Goal: Check status

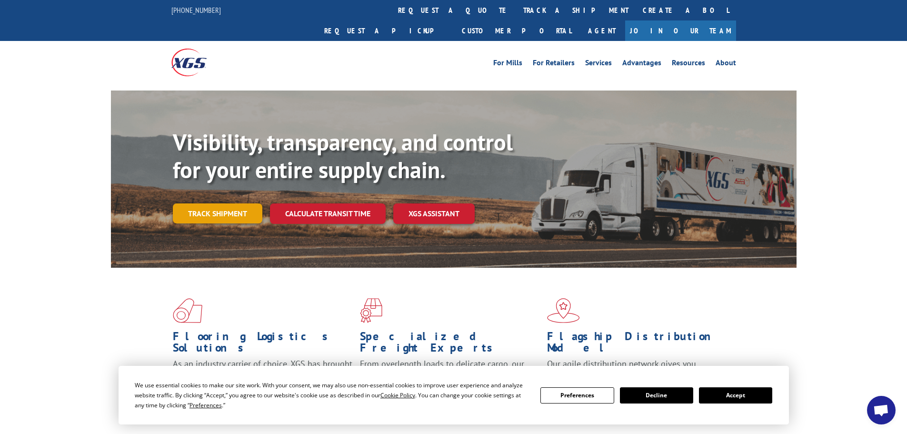
click at [239, 203] on link "Track shipment" at bounding box center [218, 213] width 90 height 20
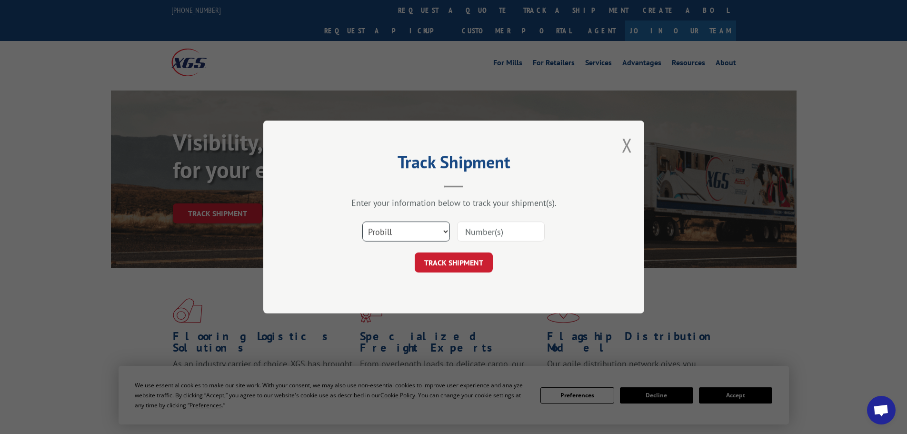
click at [425, 229] on select "Select category... Probill BOL PO" at bounding box center [406, 231] width 88 height 20
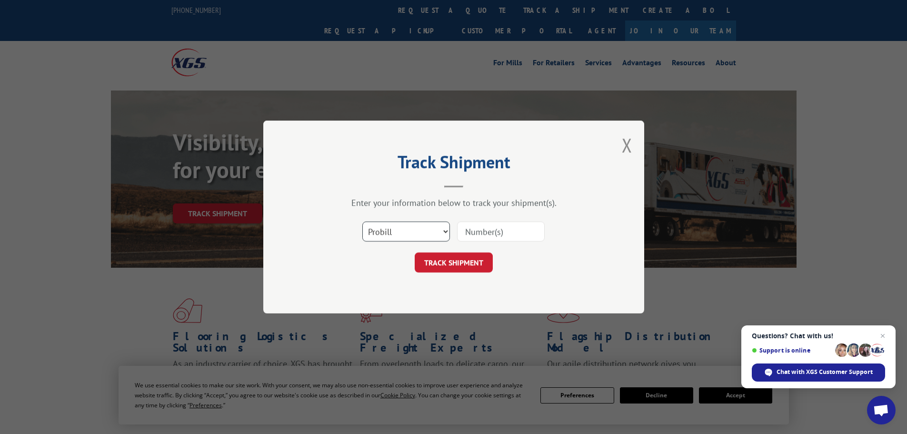
select select "bol"
click at [362, 221] on select "Select category... Probill BOL PO" at bounding box center [406, 231] width 88 height 20
click at [476, 230] on input at bounding box center [501, 231] width 88 height 20
paste input "7041850"
type input "7041850"
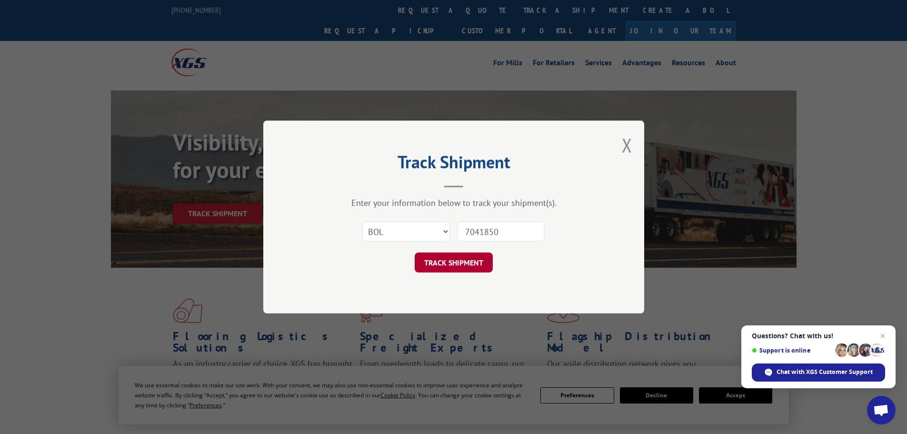
click at [451, 260] on button "TRACK SHIPMENT" at bounding box center [454, 262] width 78 height 20
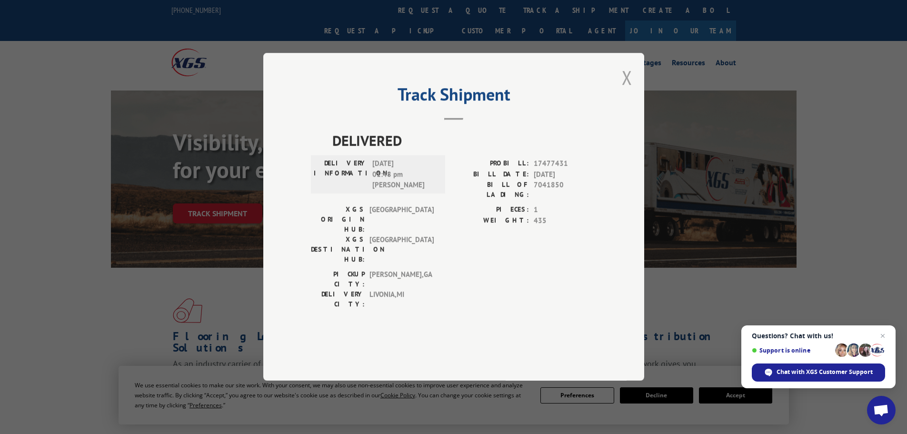
click at [627, 90] on button "Close modal" at bounding box center [627, 77] width 10 height 25
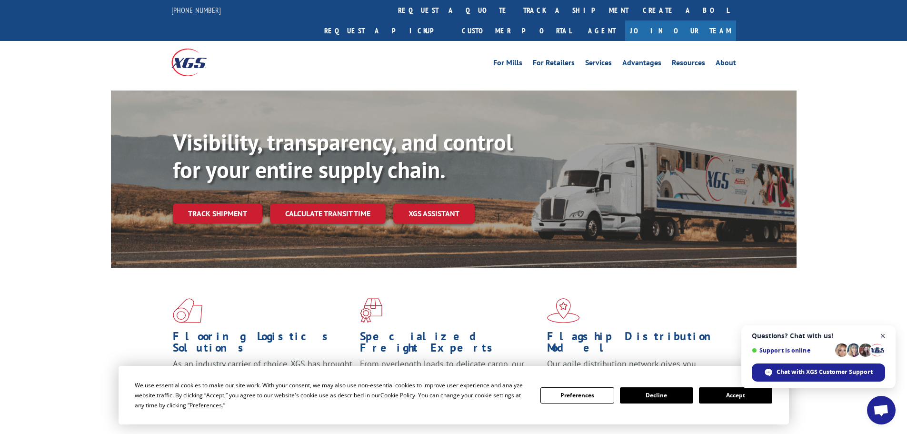
click at [884, 333] on span "Close chat" at bounding box center [883, 336] width 12 height 12
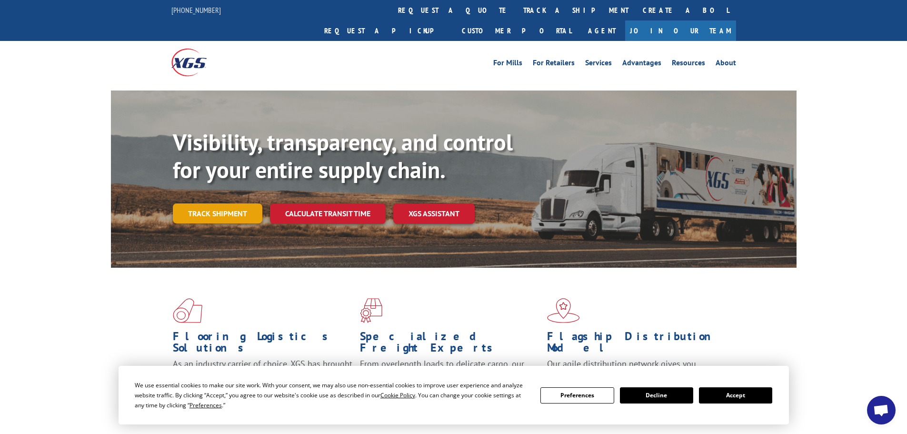
click at [212, 203] on link "Track shipment" at bounding box center [218, 213] width 90 height 20
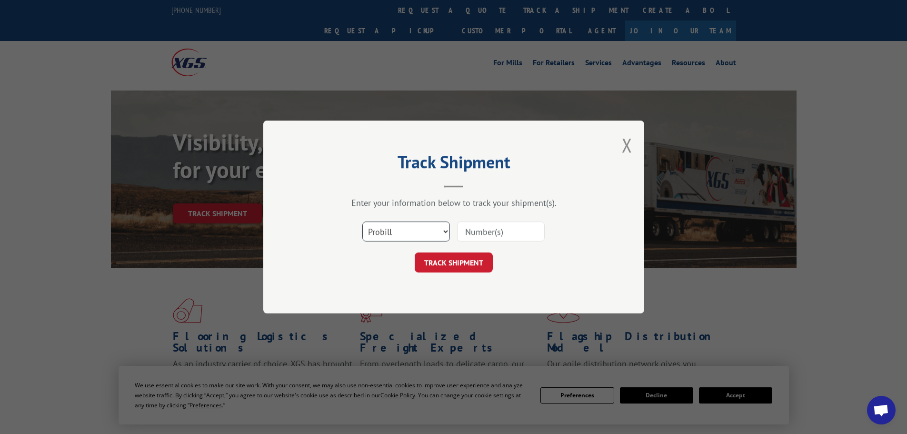
click at [428, 223] on select "Select category... Probill BOL PO" at bounding box center [406, 231] width 88 height 20
select select "bol"
click at [362, 221] on select "Select category... Probill BOL PO" at bounding box center [406, 231] width 88 height 20
click at [468, 231] on input at bounding box center [501, 231] width 88 height 20
paste input "51470196"
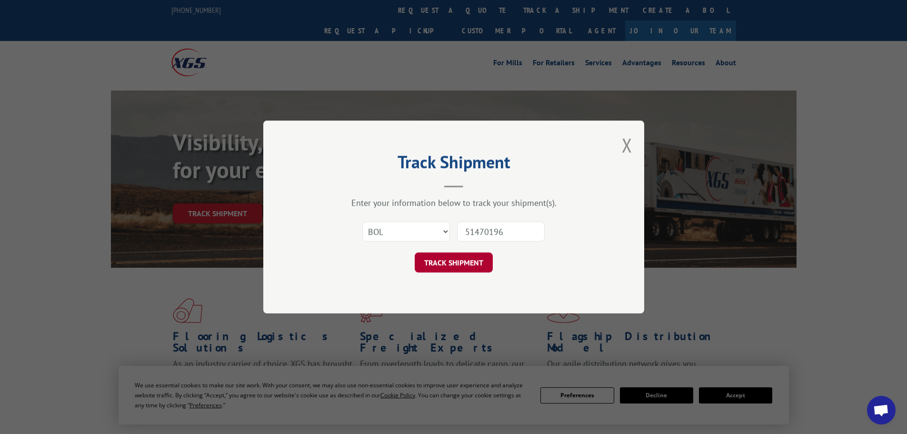
type input "51470196"
click at [469, 265] on button "TRACK SHIPMENT" at bounding box center [454, 262] width 78 height 20
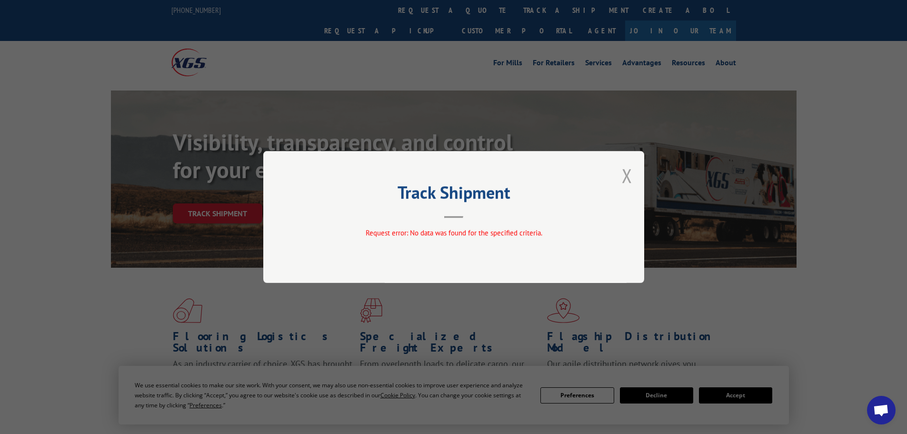
click at [629, 177] on button "Close modal" at bounding box center [627, 175] width 10 height 25
